Goal: Check status: Check status

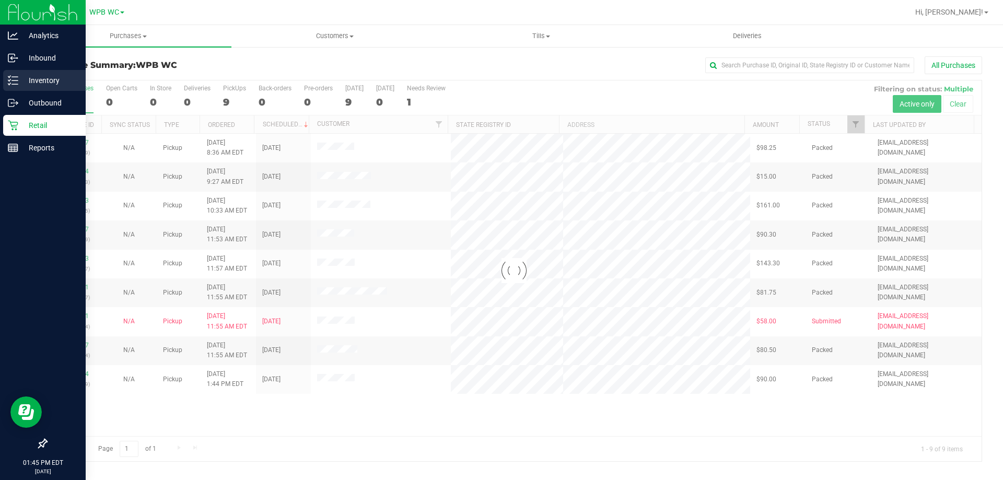
click at [39, 86] on p "Inventory" at bounding box center [49, 80] width 63 height 13
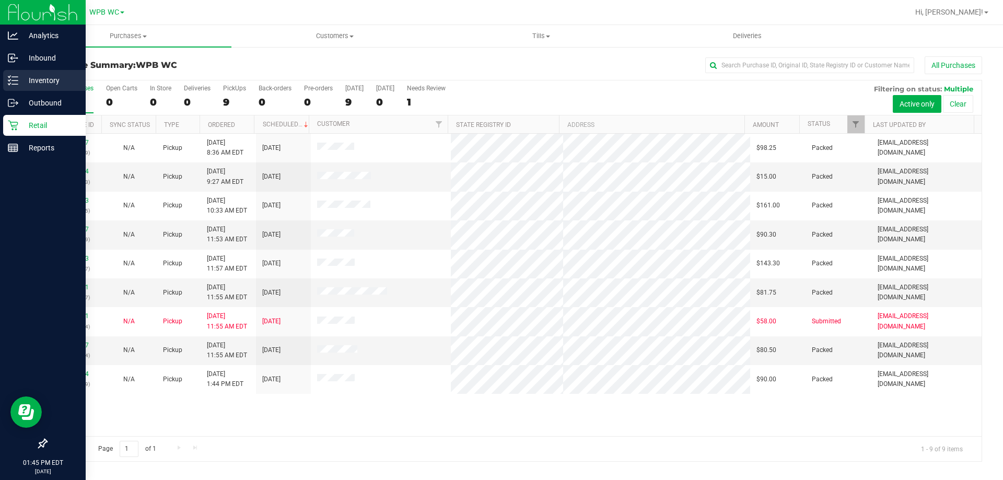
click at [38, 83] on p "Inventory" at bounding box center [49, 80] width 63 height 13
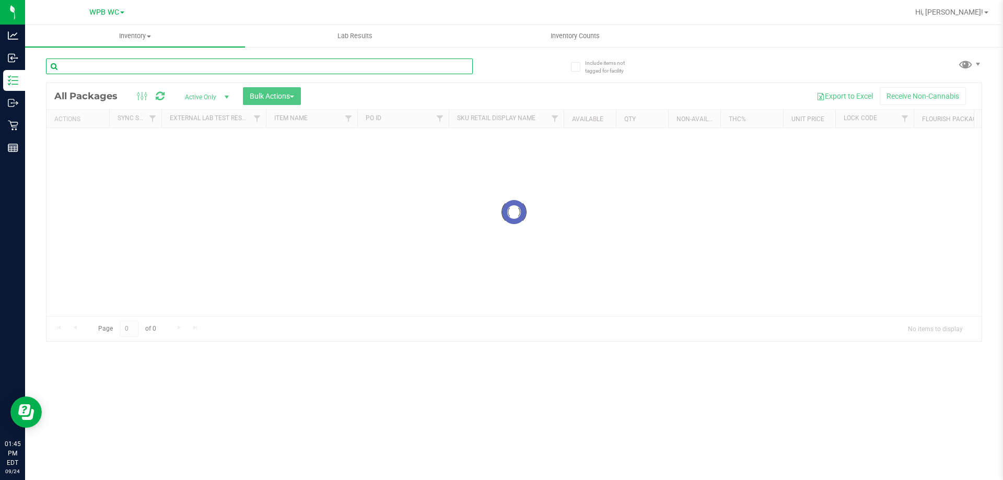
click at [149, 64] on input "text" at bounding box center [259, 67] width 427 height 16
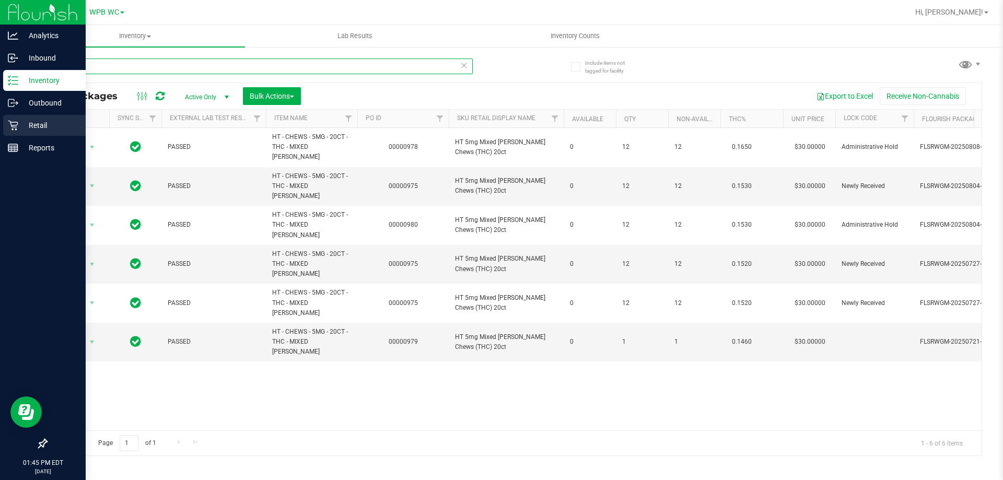
type input "mixed"
click at [26, 126] on p "Retail" at bounding box center [49, 125] width 63 height 13
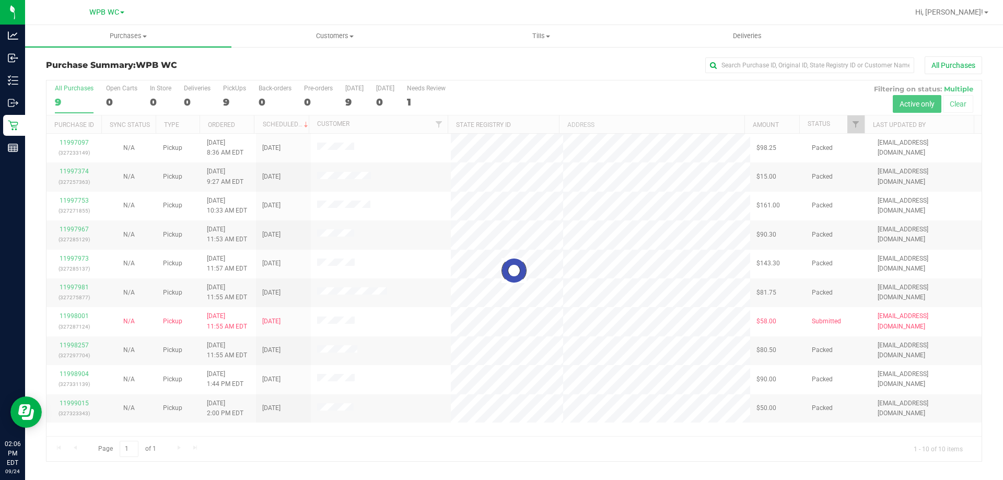
click at [68, 101] on div at bounding box center [514, 270] width 935 height 381
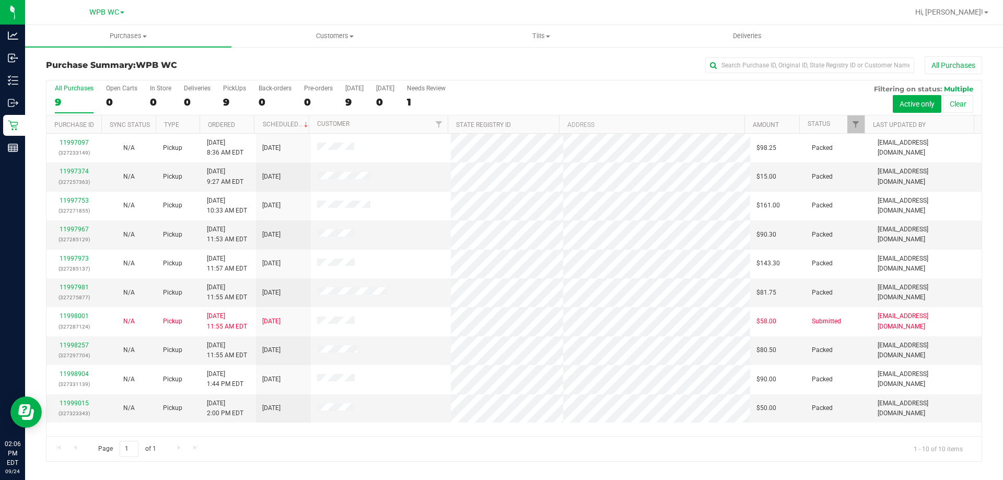
click at [68, 101] on div "9" at bounding box center [74, 102] width 39 height 12
click at [0, 0] on input "All Purchases 9" at bounding box center [0, 0] width 0 height 0
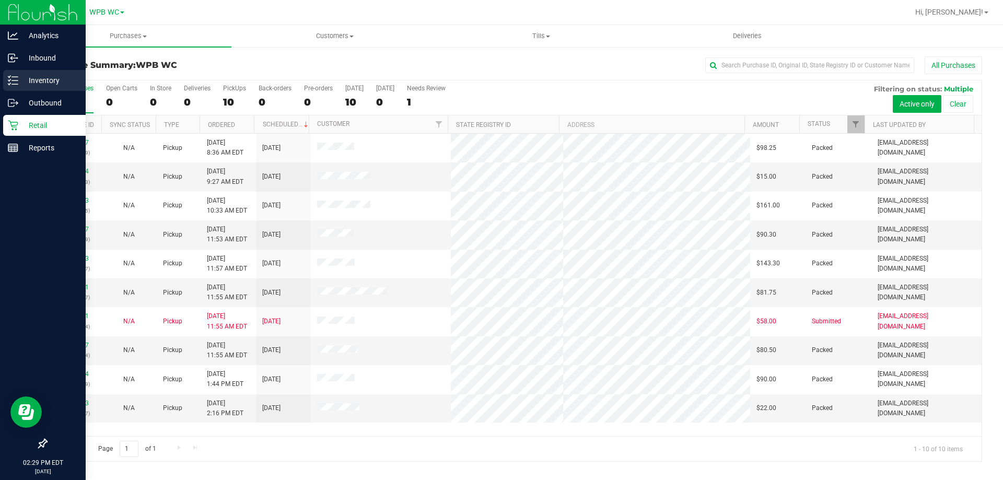
click at [17, 77] on line at bounding box center [15, 77] width 6 height 0
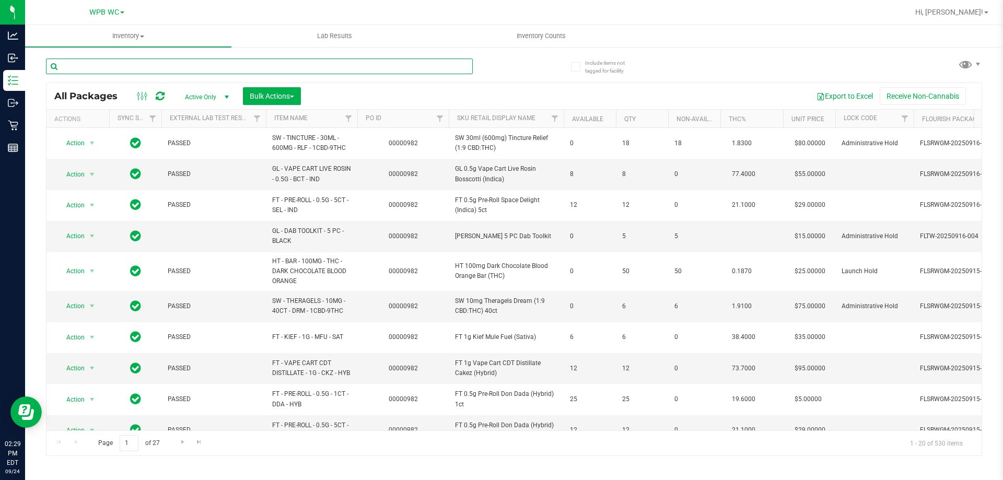
click at [143, 68] on input "text" at bounding box center [259, 67] width 427 height 16
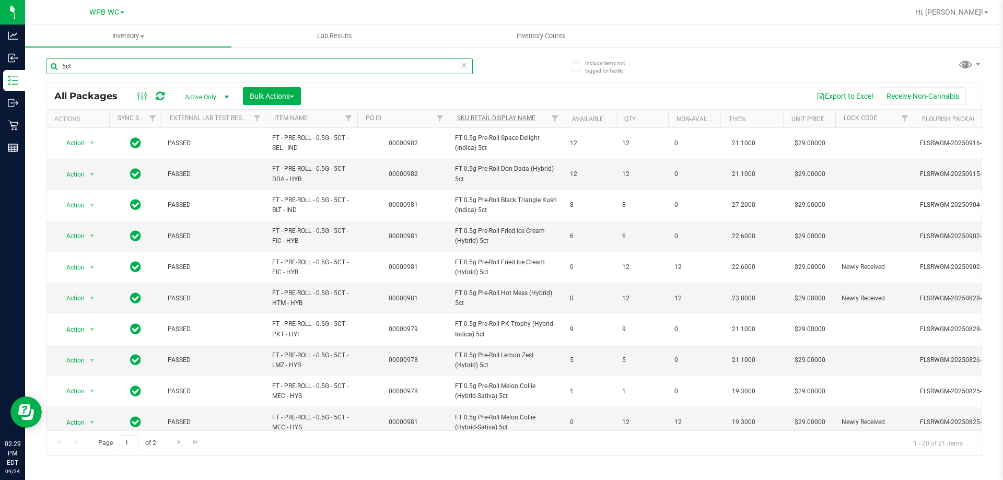
type input "5ct"
click at [516, 117] on link "Sku Retail Display Name" at bounding box center [496, 117] width 78 height 7
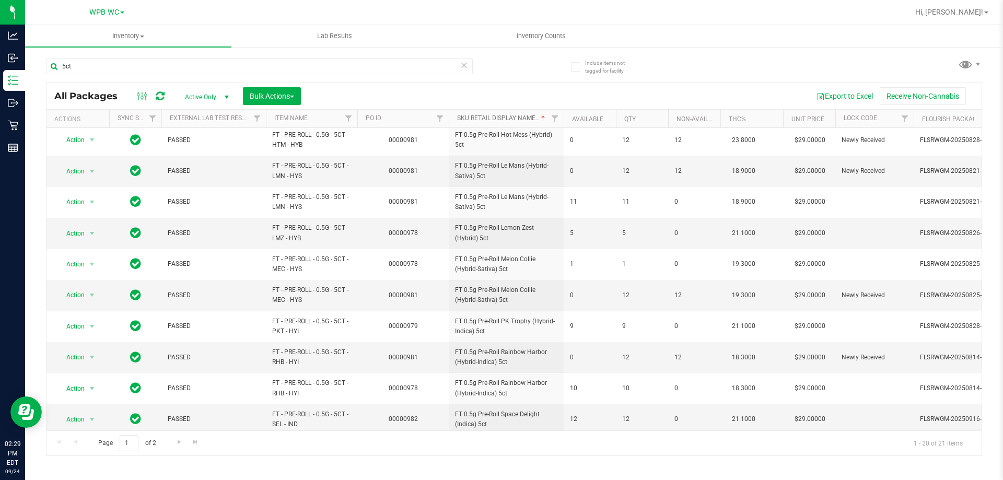
scroll to position [326, 0]
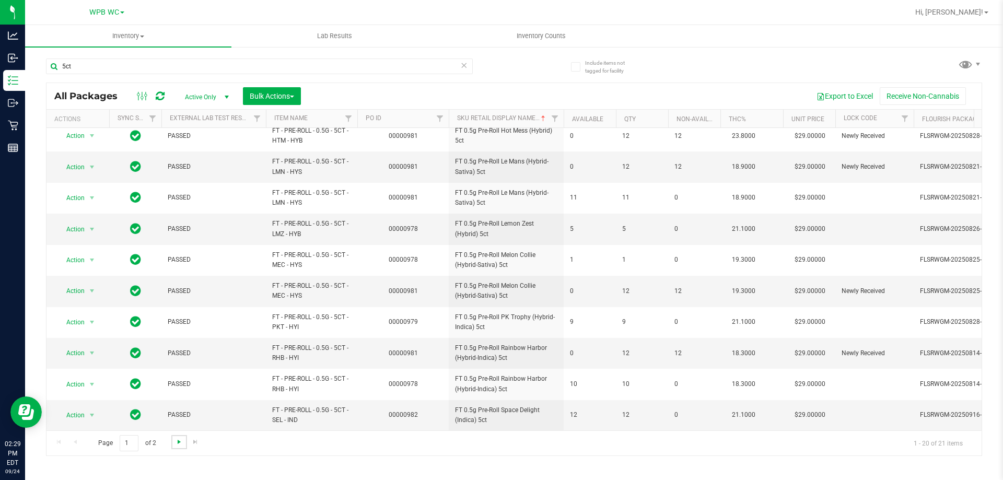
click at [178, 443] on span "Go to the next page" at bounding box center [179, 442] width 8 height 8
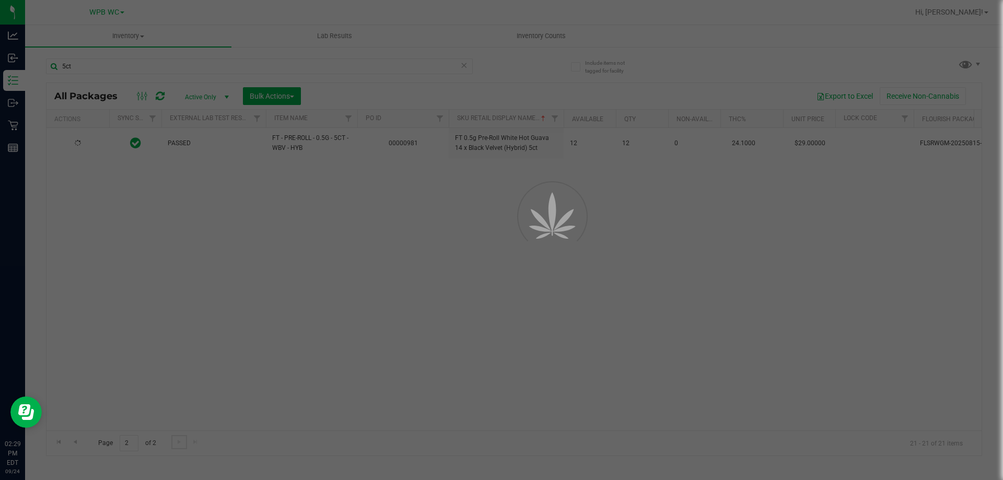
scroll to position [0, 0]
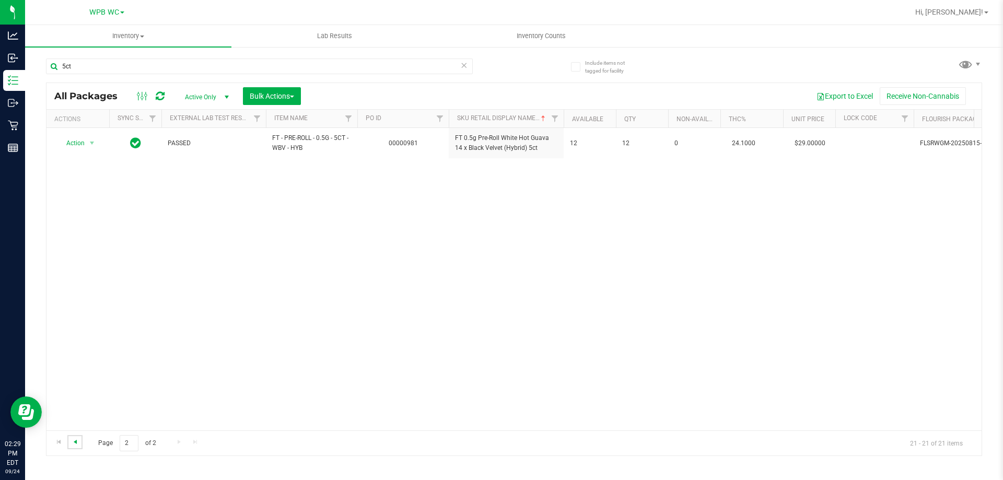
click at [76, 445] on span "Go to the previous page" at bounding box center [75, 442] width 8 height 8
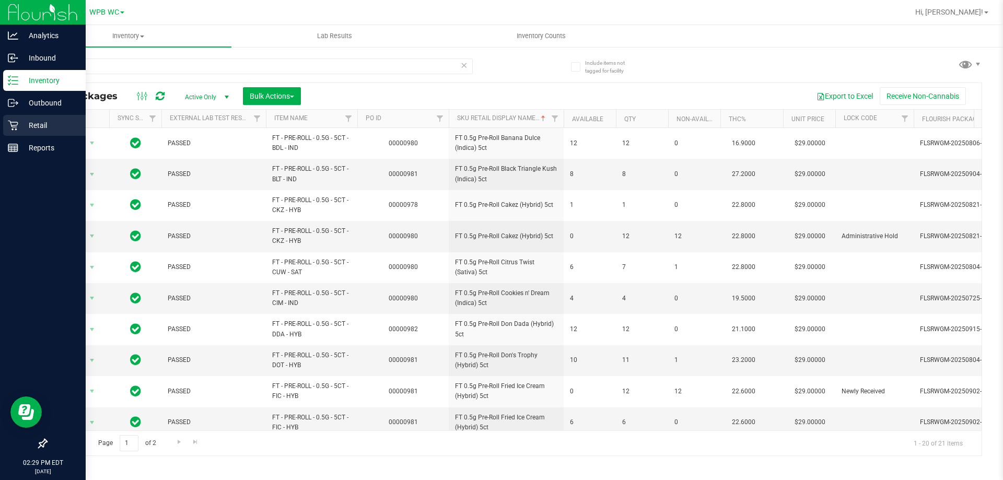
click at [14, 125] on icon at bounding box center [13, 126] width 10 height 10
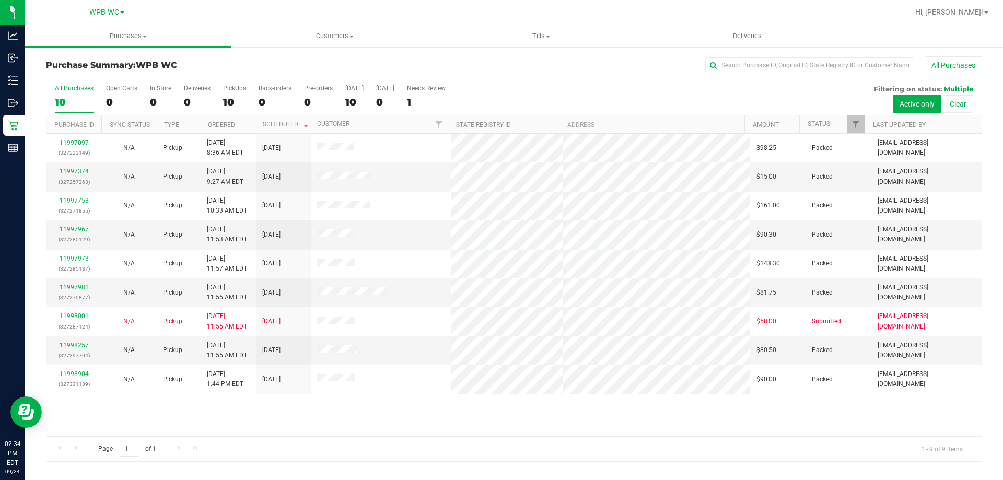
click at [90, 94] on label "All Purchases 10" at bounding box center [74, 99] width 39 height 29
click at [0, 0] on input "All Purchases 10" at bounding box center [0, 0] width 0 height 0
click at [76, 286] on link "11997981" at bounding box center [74, 287] width 29 height 7
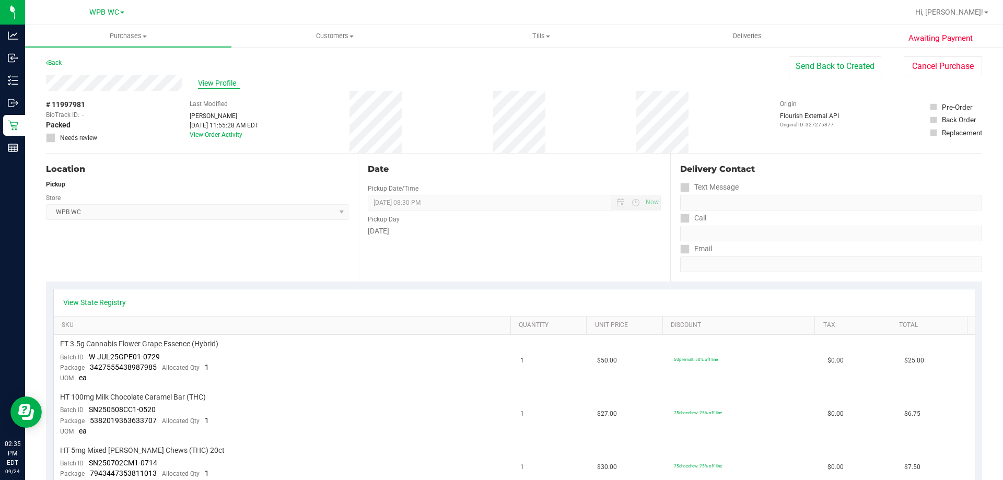
click at [210, 82] on span "View Profile" at bounding box center [219, 83] width 42 height 11
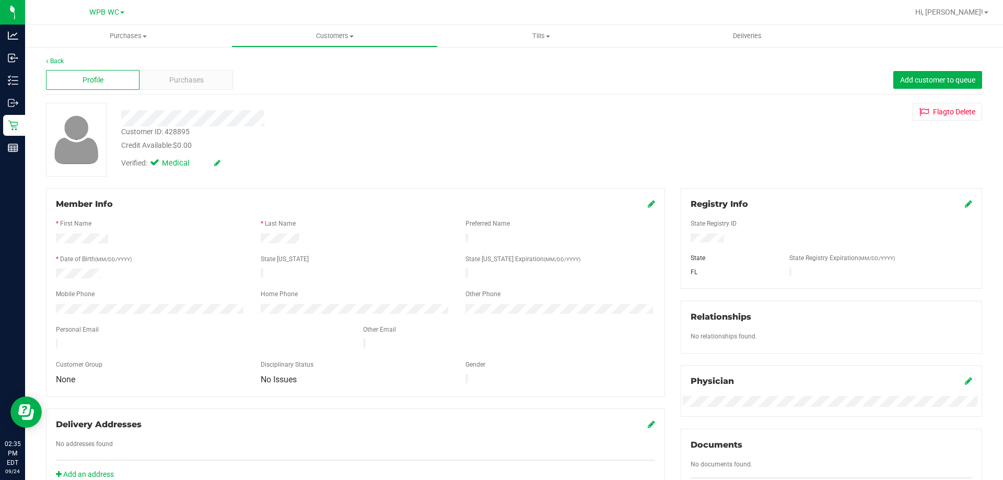
click at [210, 82] on div "Purchases" at bounding box center [187, 80] width 94 height 20
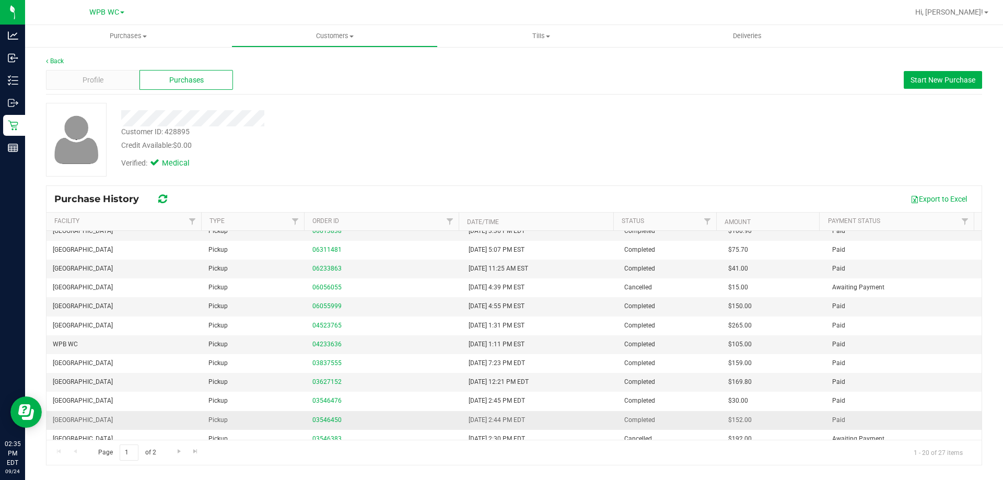
scroll to position [104, 0]
drag, startPoint x: 460, startPoint y: 306, endPoint x: 533, endPoint y: 312, distance: 73.5
click at [533, 312] on td "[DATE] 1:11 PM EST" at bounding box center [540, 306] width 156 height 19
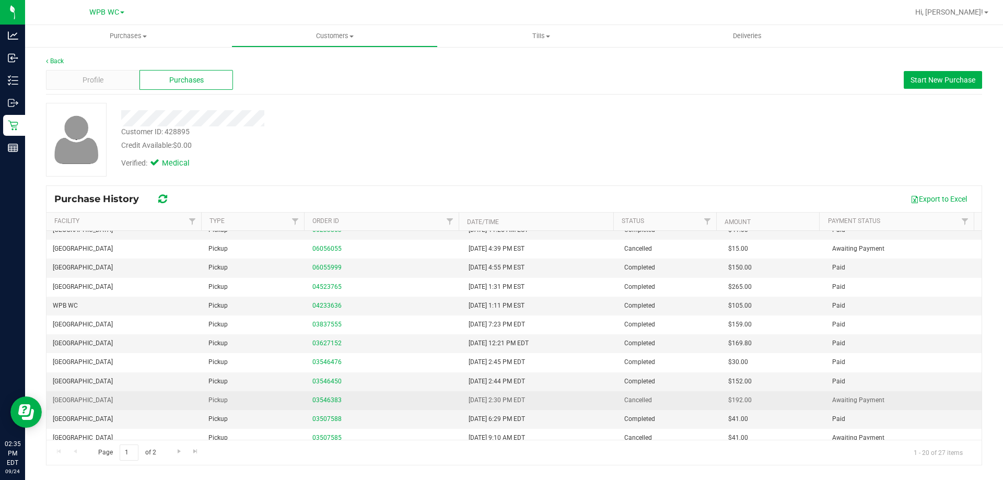
scroll to position [169, 0]
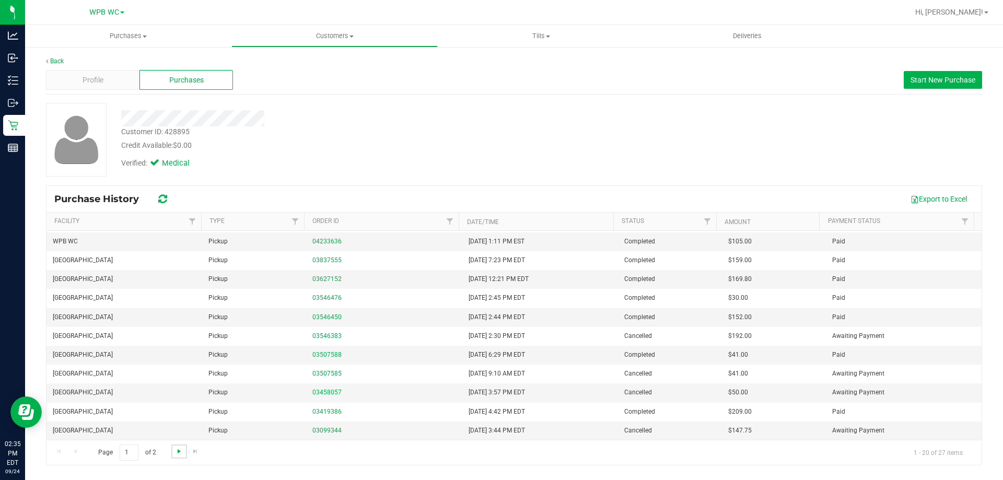
click at [182, 452] on span "Go to the next page" at bounding box center [179, 451] width 8 height 8
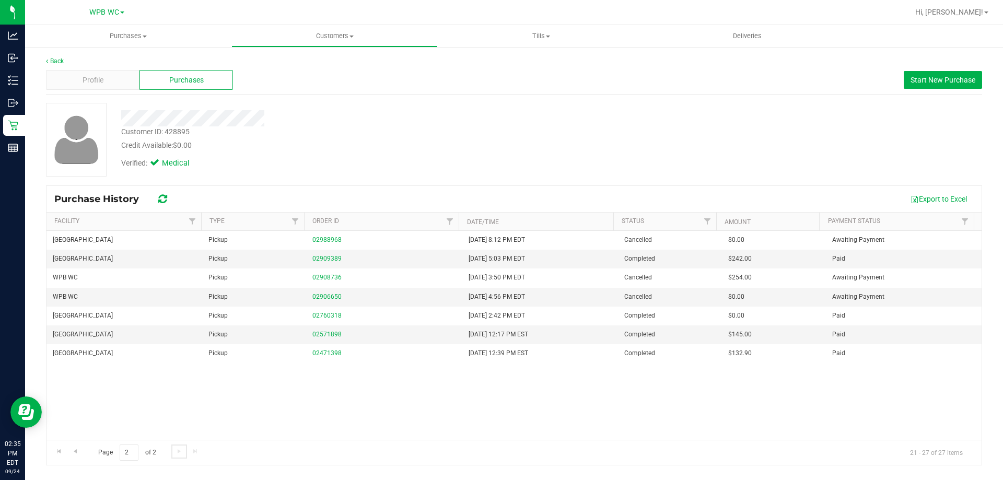
scroll to position [0, 0]
click at [75, 450] on span "Go to the previous page" at bounding box center [75, 451] width 8 height 8
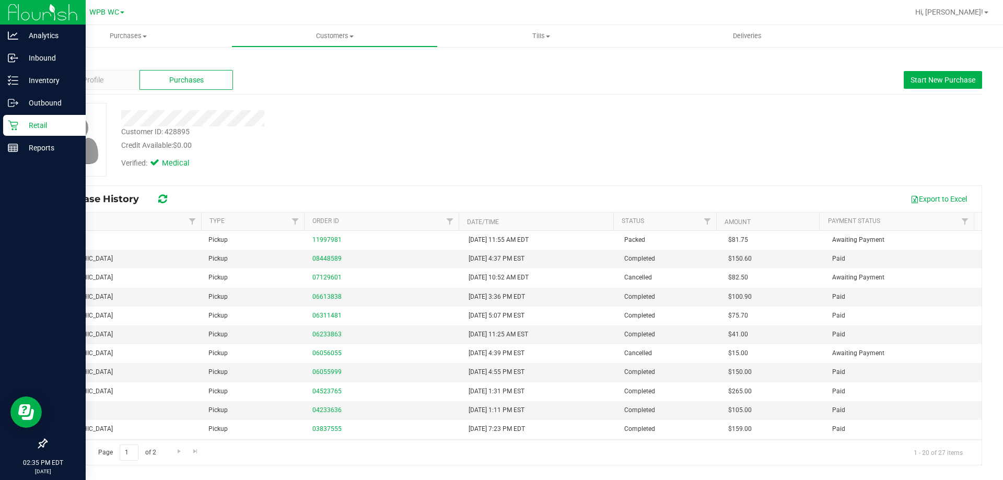
click at [18, 120] on icon at bounding box center [13, 125] width 10 height 10
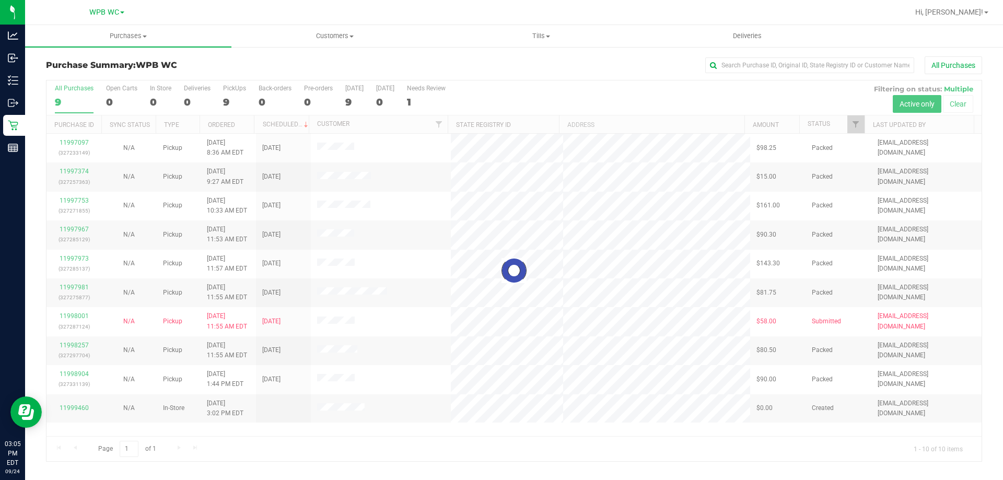
click at [81, 103] on div at bounding box center [514, 270] width 935 height 381
